Goal: Transaction & Acquisition: Purchase product/service

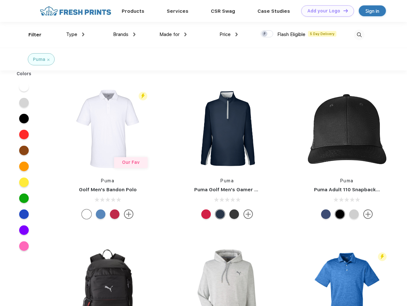
click at [325, 11] on link "Add your Logo Design Tool" at bounding box center [327, 10] width 53 height 11
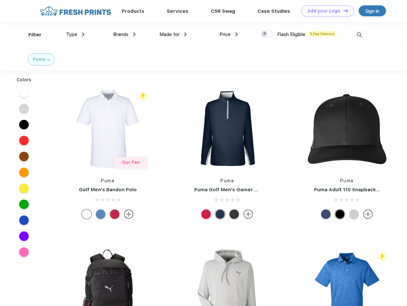
click at [0, 0] on div "Design Tool" at bounding box center [0, 0] width 0 height 0
click at [342, 11] on link "Add your Logo Design Tool" at bounding box center [327, 10] width 53 height 11
click at [31, 35] on div "Filter" at bounding box center [34, 34] width 13 height 7
click at [75, 34] on span "Type" at bounding box center [71, 35] width 11 height 6
click at [124, 34] on span "Brands" at bounding box center [120, 35] width 15 height 6
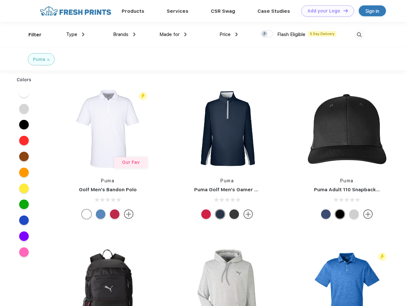
click at [173, 34] on span "Made for" at bounding box center [169, 35] width 20 height 6
click at [228, 34] on span "Price" at bounding box center [224, 35] width 11 height 6
click at [267, 34] on div at bounding box center [266, 33] width 12 height 7
click at [265, 34] on input "checkbox" at bounding box center [262, 32] width 4 height 4
click at [359, 35] on img at bounding box center [359, 35] width 11 height 11
